Goal: Task Accomplishment & Management: Manage account settings

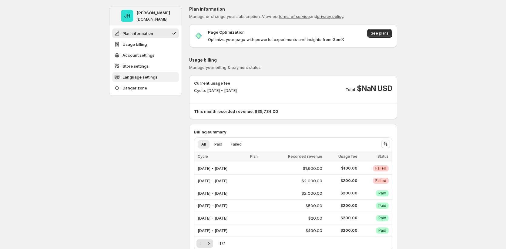
click at [161, 76] on button "Language settings" at bounding box center [145, 77] width 67 height 10
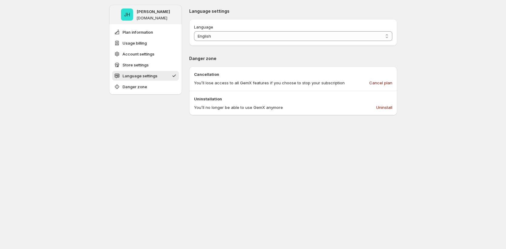
scroll to position [456, 0]
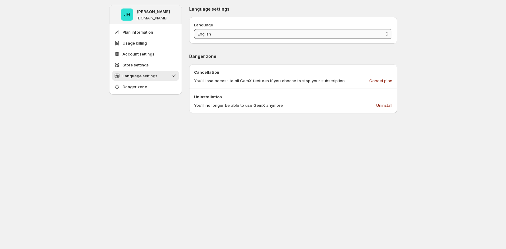
click at [284, 29] on select "**********" at bounding box center [293, 34] width 198 height 10
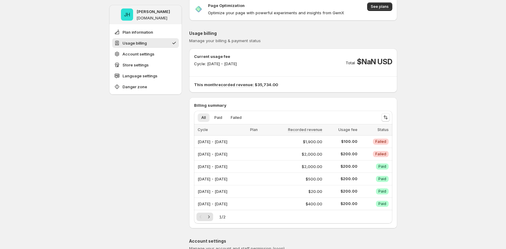
scroll to position [0, 0]
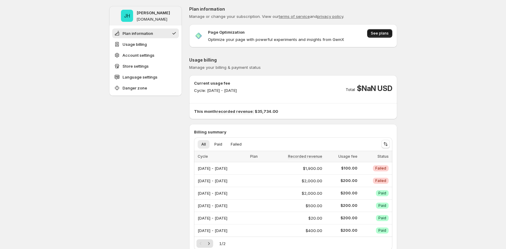
click at [378, 30] on button "See plans" at bounding box center [379, 33] width 25 height 8
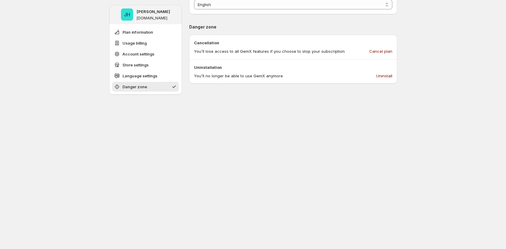
scroll to position [485, 0]
click at [391, 54] on span "Cancel plan" at bounding box center [380, 52] width 23 height 6
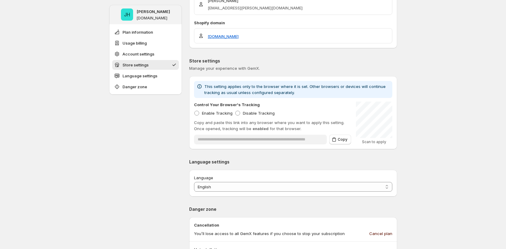
scroll to position [302, 0]
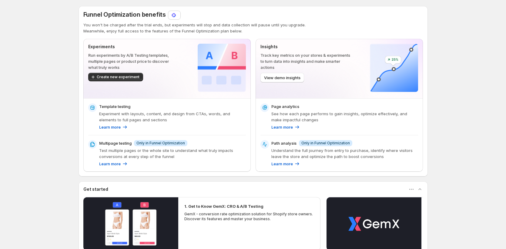
click at [177, 16] on img at bounding box center [174, 15] width 6 height 6
click at [120, 21] on div "Funnel Optimization benefits You won't be charged after the trial ends, but exp…" at bounding box center [253, 22] width 340 height 23
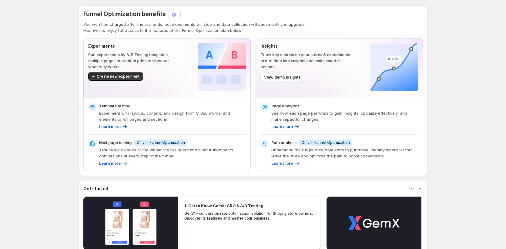
scroll to position [1, 0]
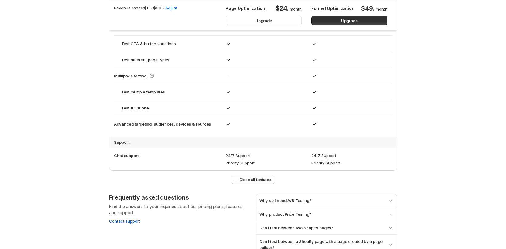
scroll to position [517, 0]
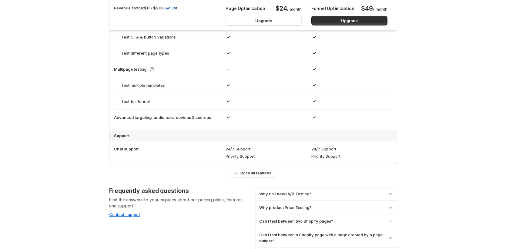
click at [174, 8] on span "Adjust" at bounding box center [171, 8] width 12 height 6
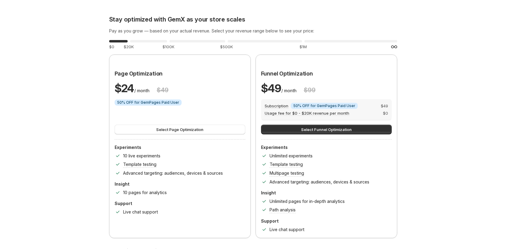
scroll to position [470, 0]
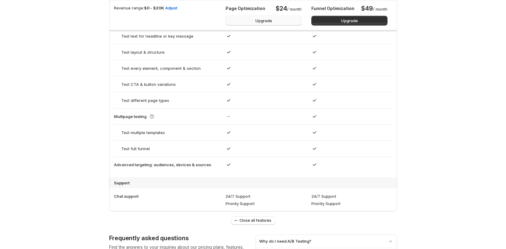
click at [271, 24] on button "Upgrade" at bounding box center [264, 21] width 76 height 10
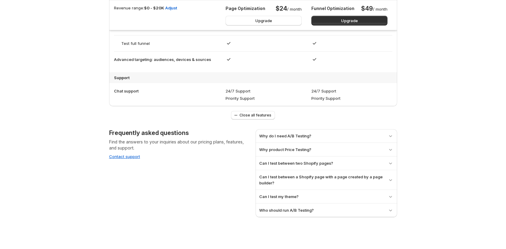
scroll to position [576, 0]
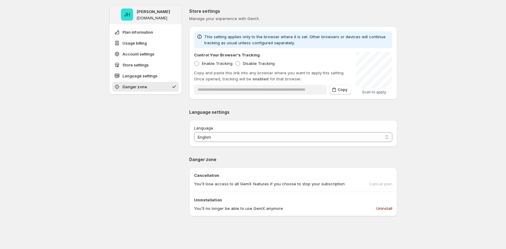
scroll to position [509, 0]
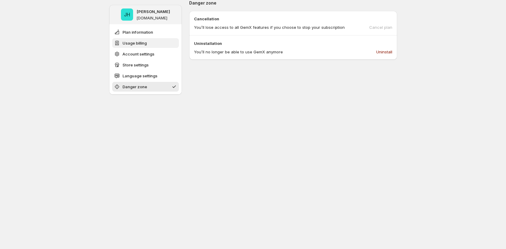
click at [150, 42] on button "Usage billing" at bounding box center [145, 43] width 67 height 10
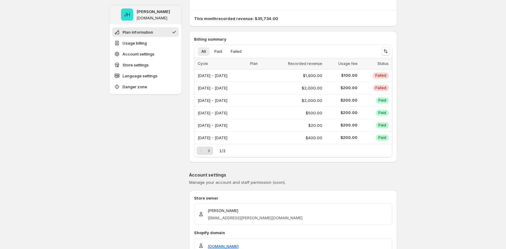
scroll to position [0, 0]
